Goal: Book appointment/travel/reservation

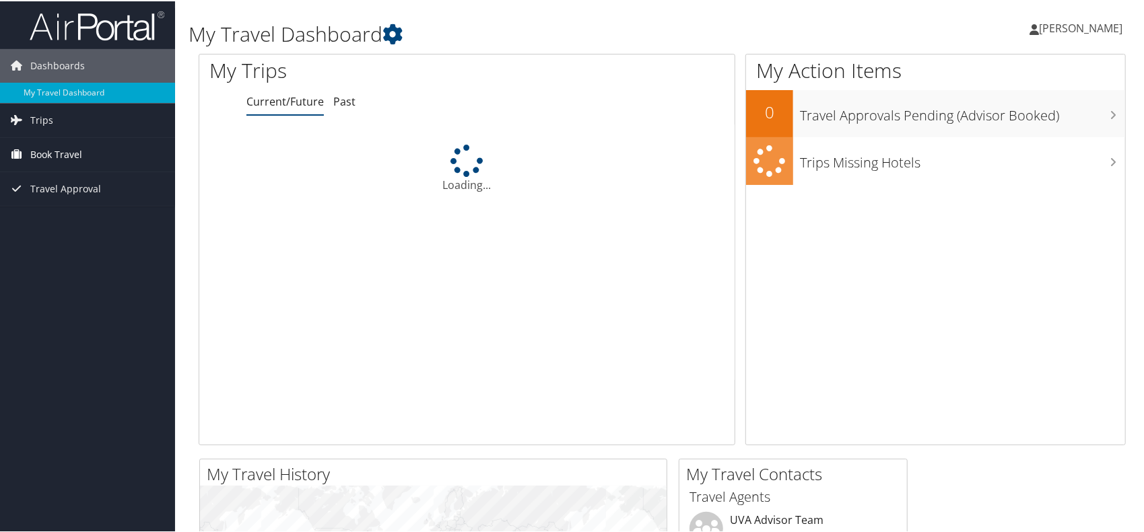
click at [75, 149] on span "Book Travel" at bounding box center [56, 154] width 52 height 34
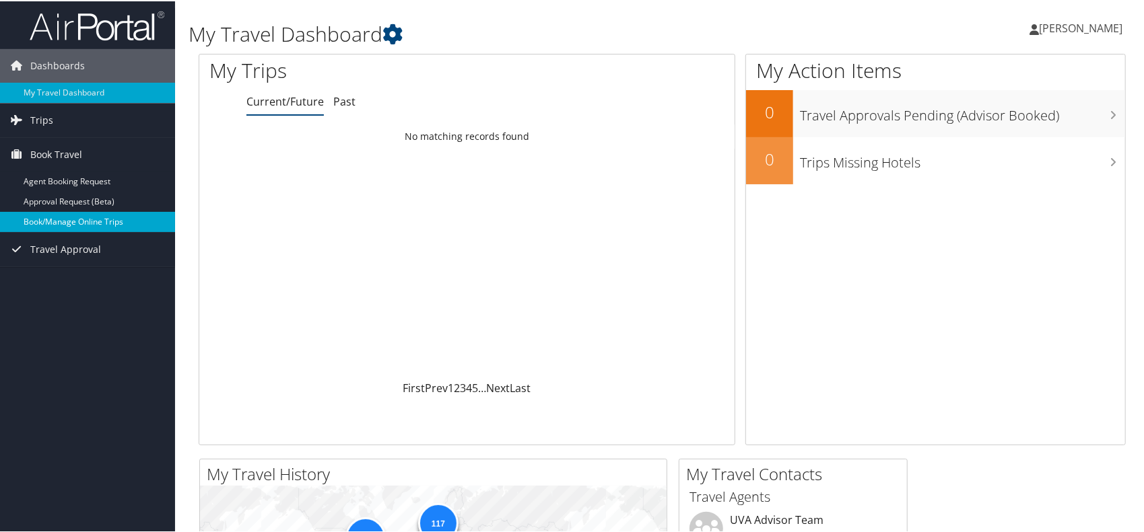
click at [106, 223] on link "Book/Manage Online Trips" at bounding box center [87, 221] width 175 height 20
click at [98, 223] on link "Book/Manage Online Trips" at bounding box center [87, 221] width 175 height 20
